Goal: Information Seeking & Learning: Understand process/instructions

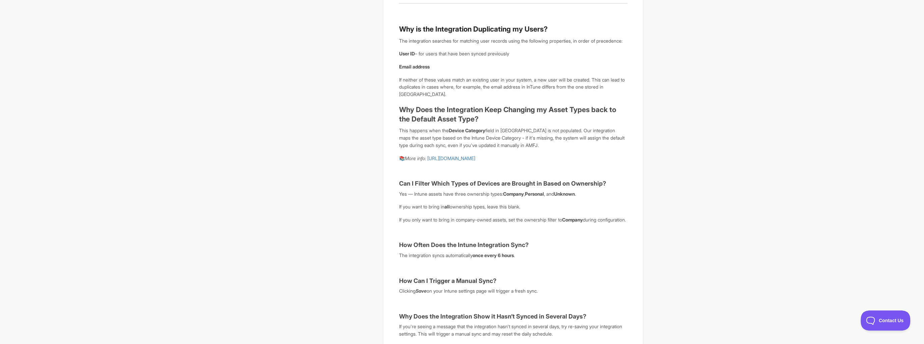
scroll to position [141, 0]
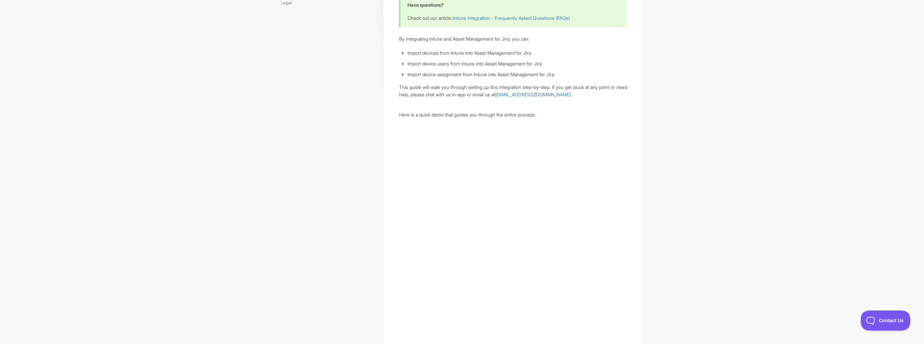
scroll to position [108, 0]
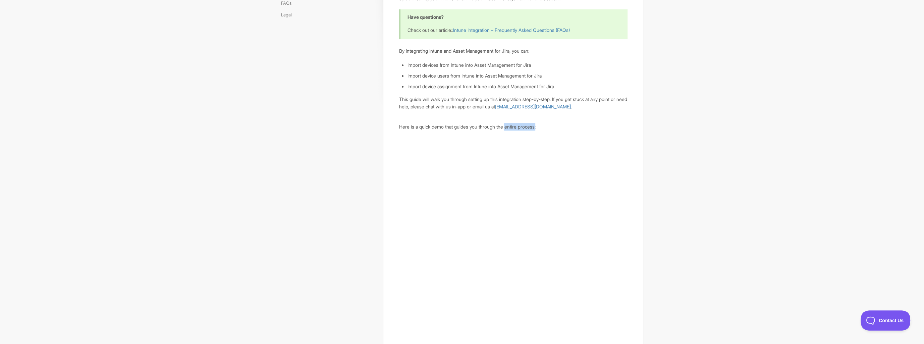
drag, startPoint x: 461, startPoint y: 130, endPoint x: 510, endPoint y: 128, distance: 49.7
click at [510, 128] on p "Here is a quick demo that guides you through the entire process:" at bounding box center [513, 126] width 228 height 7
click at [535, 124] on p "Here is a quick demo that guides you through the entire process:" at bounding box center [513, 126] width 228 height 7
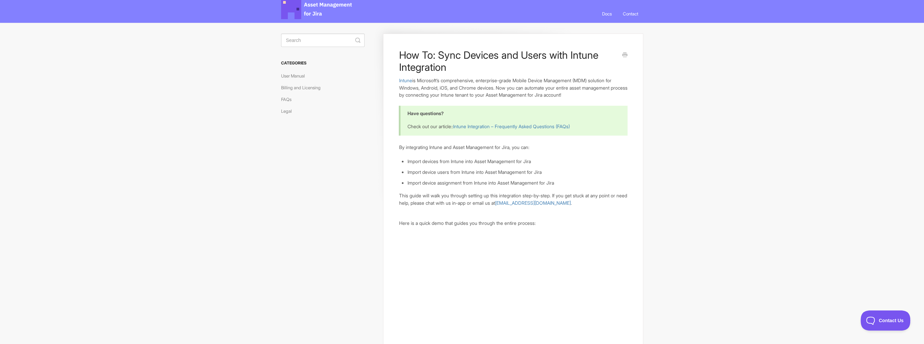
scroll to position [0, 0]
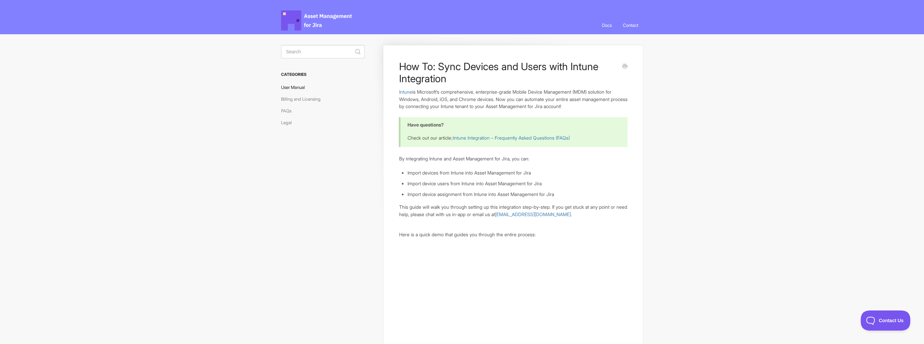
click at [298, 86] on link "User Manual" at bounding box center [295, 87] width 29 height 11
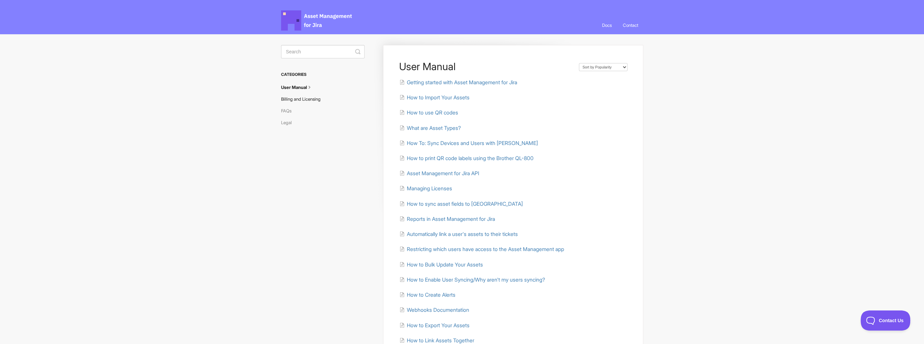
click at [301, 99] on link "Billing and Licensing" at bounding box center [303, 99] width 45 height 11
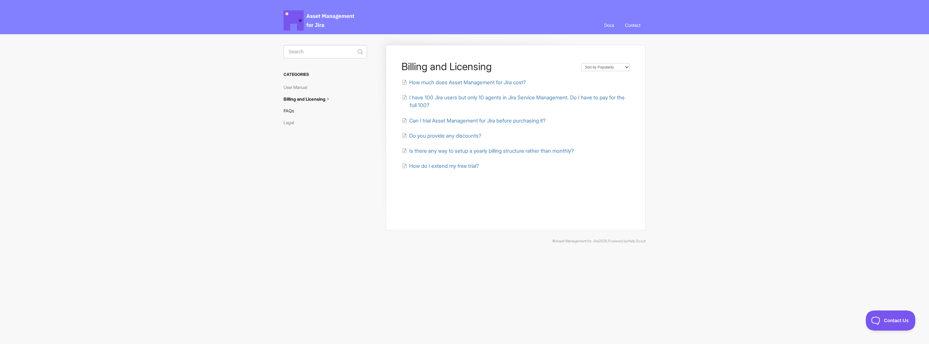
click at [292, 108] on link "FAQs" at bounding box center [291, 110] width 15 height 11
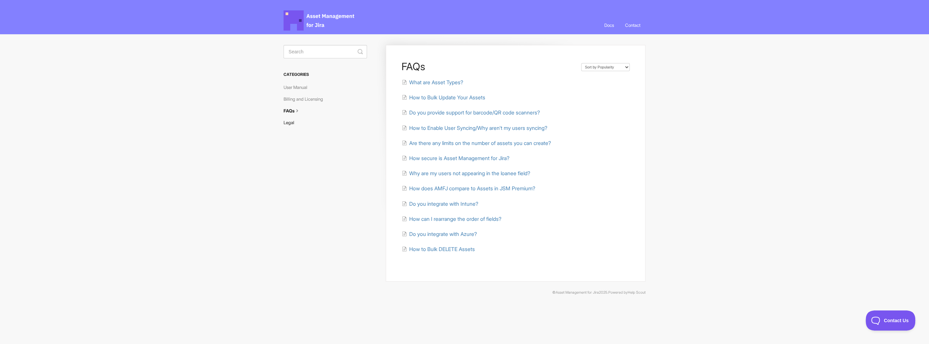
click at [290, 124] on link "Legal" at bounding box center [292, 122] width 16 height 11
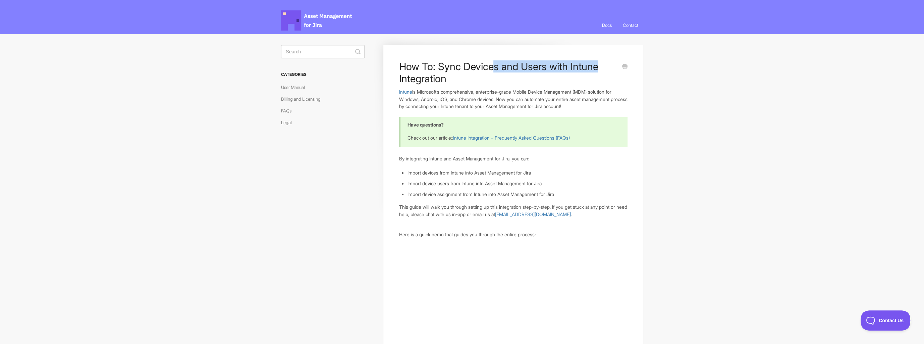
drag, startPoint x: 493, startPoint y: 66, endPoint x: 606, endPoint y: 65, distance: 113.3
click at [606, 65] on h1 "How To: Sync Devices and Users with Intune Integration" at bounding box center [508, 72] width 218 height 24
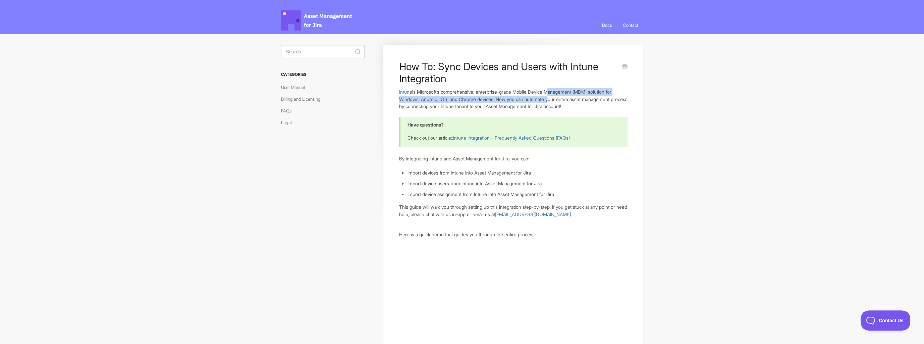
drag, startPoint x: 606, startPoint y: 65, endPoint x: 554, endPoint y: 96, distance: 60.6
click at [554, 96] on p "Intune is Microsoft’s comprehensive, enterprise-grade Mobile Device Management …" at bounding box center [513, 99] width 228 height 22
drag, startPoint x: 554, startPoint y: 96, endPoint x: 571, endPoint y: 106, distance: 19.8
click at [571, 106] on p "Intune is Microsoft’s comprehensive, enterprise-grade Mobile Device Management …" at bounding box center [513, 99] width 228 height 22
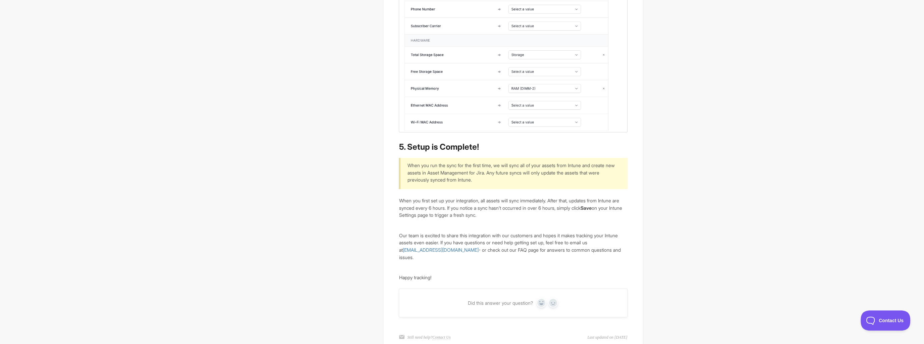
scroll to position [1588, 0]
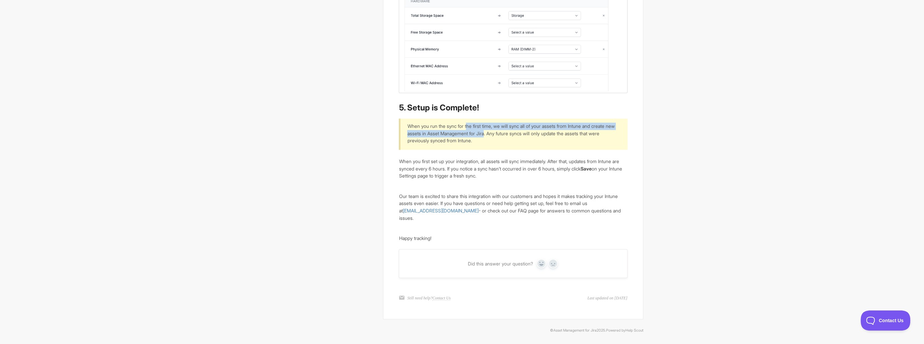
drag, startPoint x: 469, startPoint y: 124, endPoint x: 499, endPoint y: 136, distance: 31.6
click at [499, 136] on p "When you run the sync for the first time, we will sync all of your assets from …" at bounding box center [513, 133] width 212 height 22
drag, startPoint x: 499, startPoint y: 136, endPoint x: 494, endPoint y: 145, distance: 10.4
click at [495, 146] on div "When you run the sync for the first time, we will sync all of your assets from …" at bounding box center [513, 133] width 228 height 31
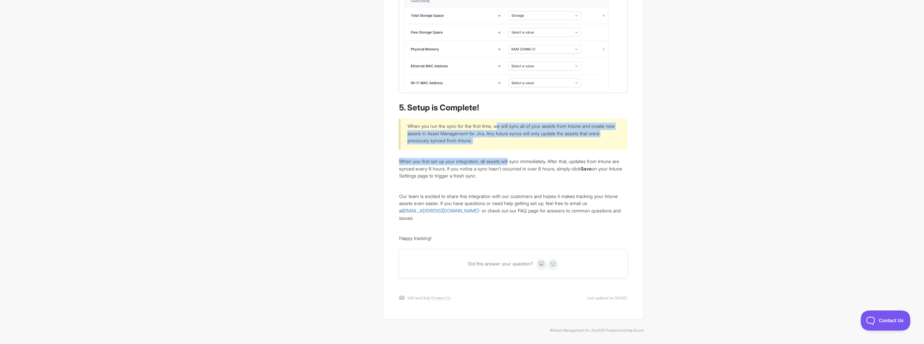
drag, startPoint x: 502, startPoint y: 124, endPoint x: 523, endPoint y: 176, distance: 56.7
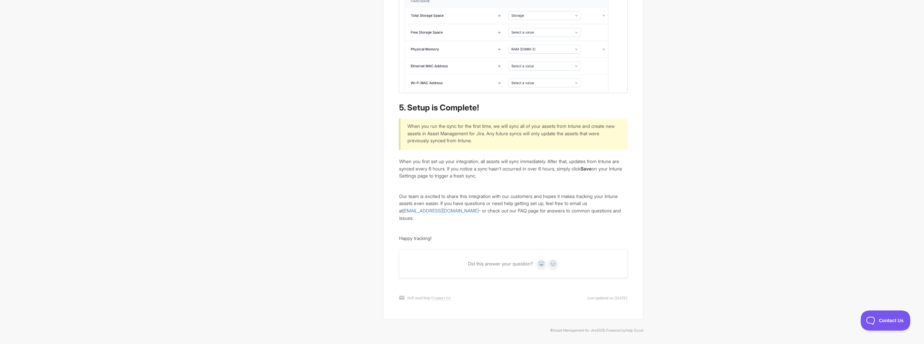
drag, startPoint x: 523, startPoint y: 176, endPoint x: 530, endPoint y: 190, distance: 14.8
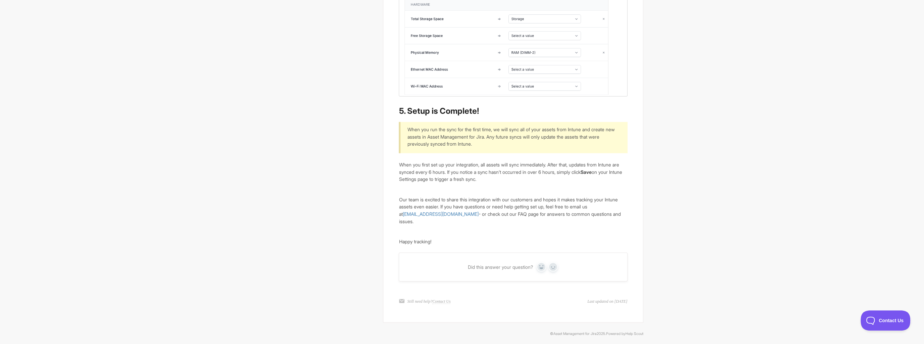
scroll to position [1551, 0]
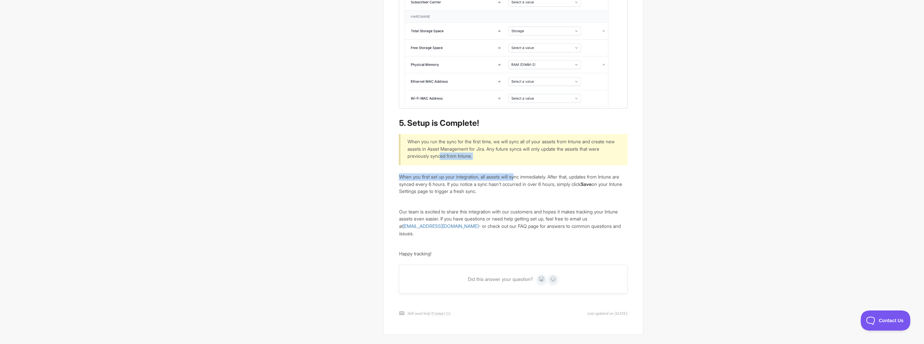
drag, startPoint x: 454, startPoint y: 175, endPoint x: 521, endPoint y: 186, distance: 68.3
drag, startPoint x: 521, startPoint y: 186, endPoint x: 497, endPoint y: 173, distance: 27.3
click at [497, 160] on p "When you run the sync for the first time, we will sync all of your assets from …" at bounding box center [513, 149] width 212 height 22
